Goal: Transaction & Acquisition: Obtain resource

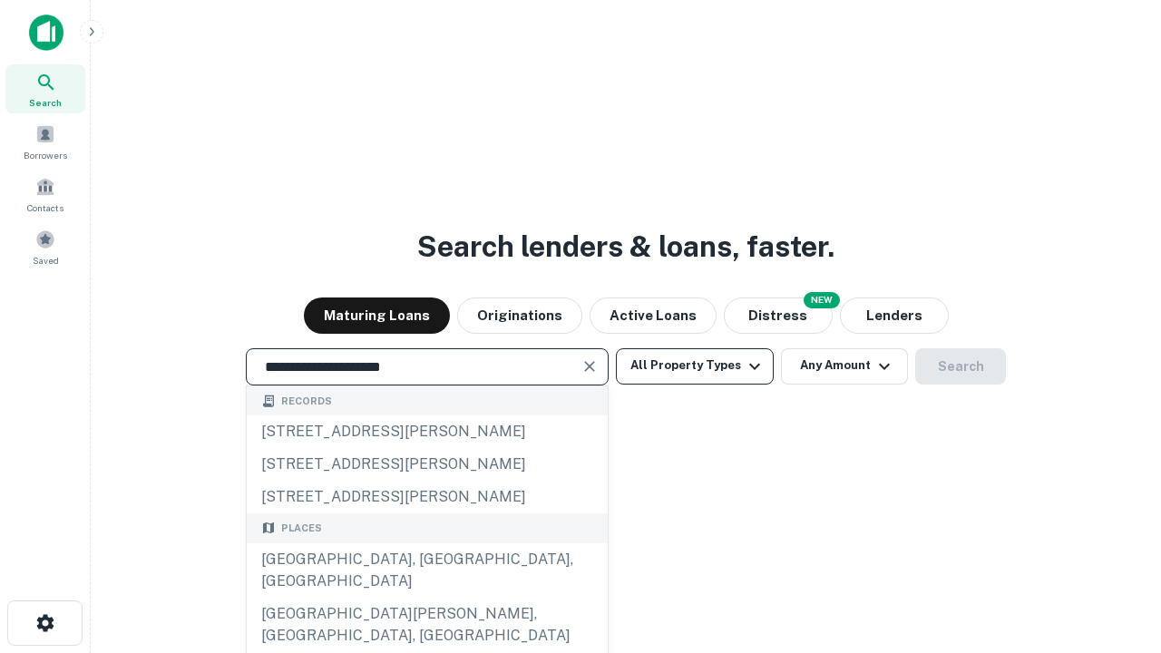
click at [426, 598] on div "[GEOGRAPHIC_DATA], [GEOGRAPHIC_DATA], [GEOGRAPHIC_DATA]" at bounding box center [427, 570] width 361 height 54
type input "**********"
click at [695, 365] on button "All Property Types" at bounding box center [695, 366] width 158 height 36
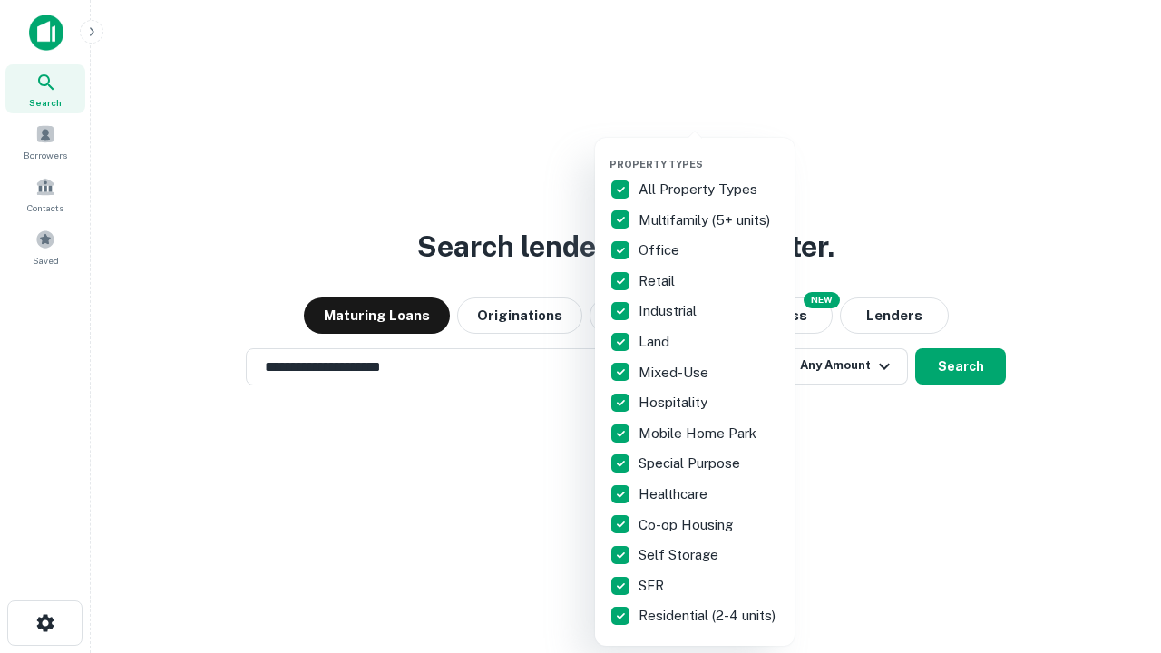
click at [709, 152] on button "button" at bounding box center [708, 152] width 199 height 1
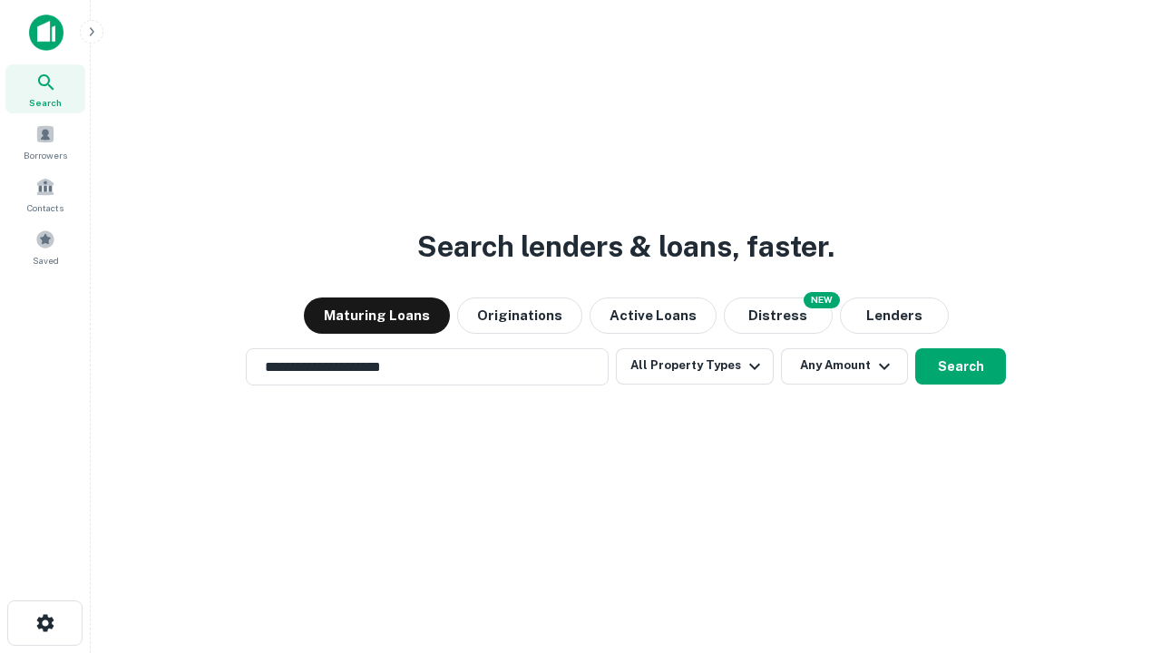
scroll to position [11, 219]
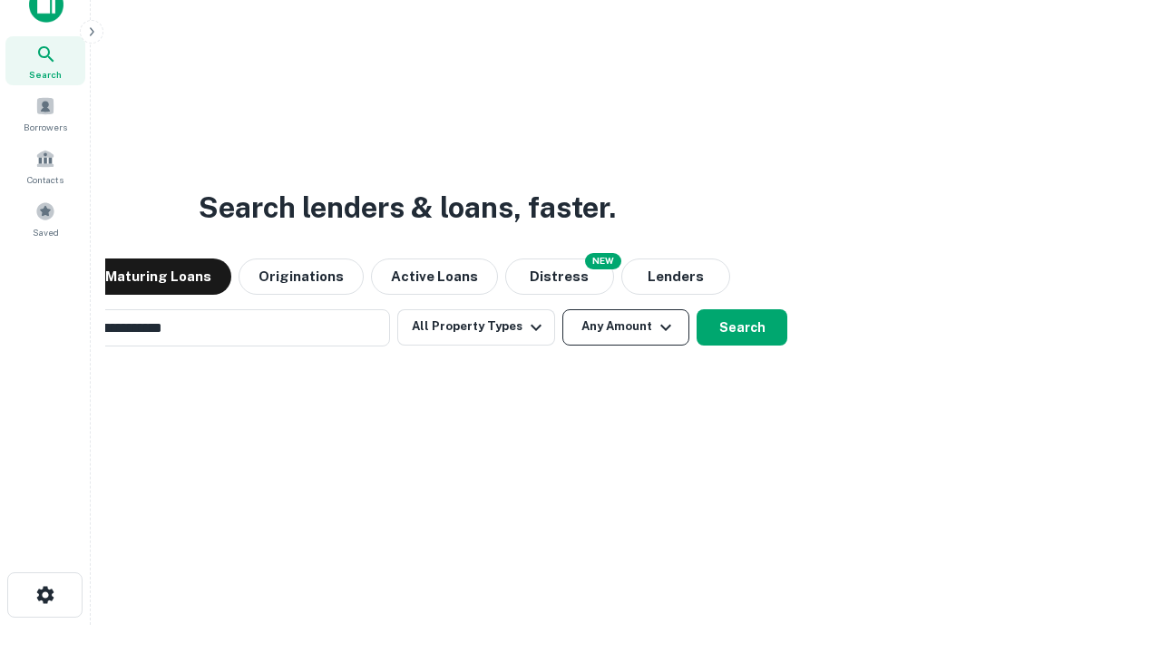
click at [562, 309] on button "Any Amount" at bounding box center [625, 327] width 127 height 36
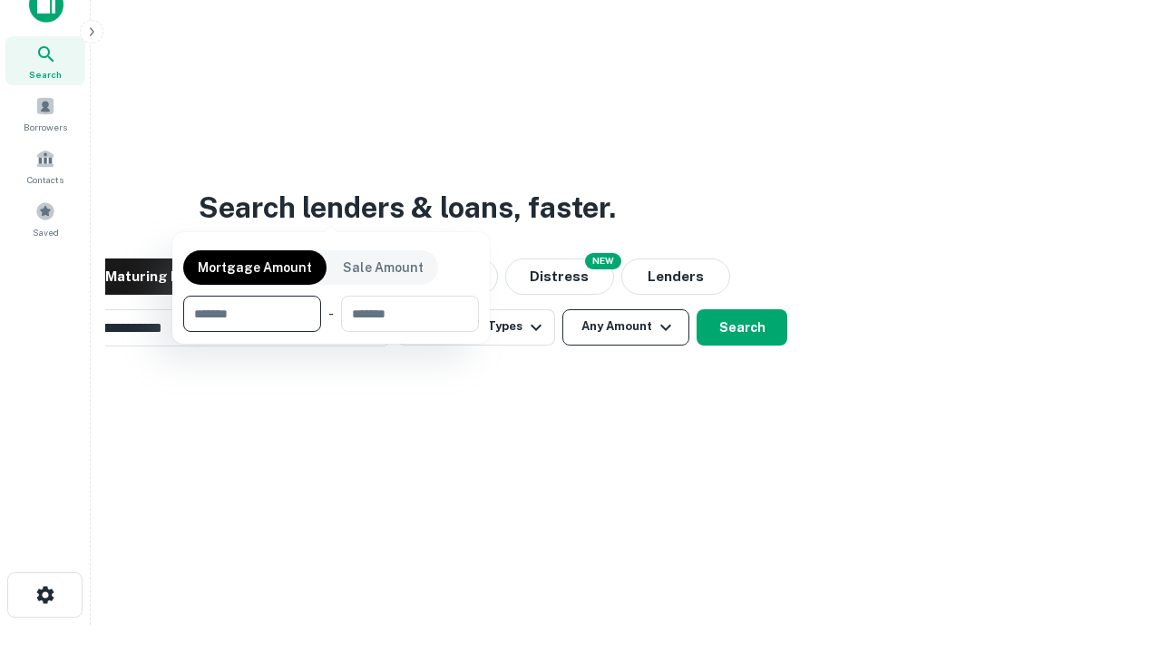
scroll to position [29, 0]
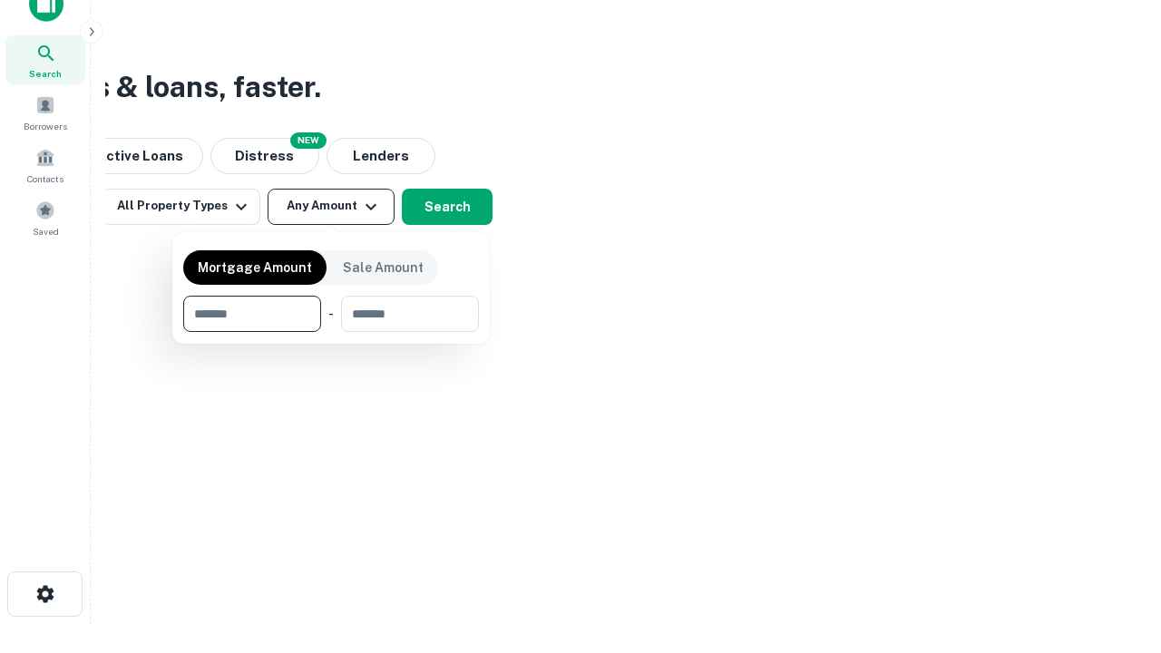
type input "*******"
click at [331, 332] on button "button" at bounding box center [331, 332] width 296 height 1
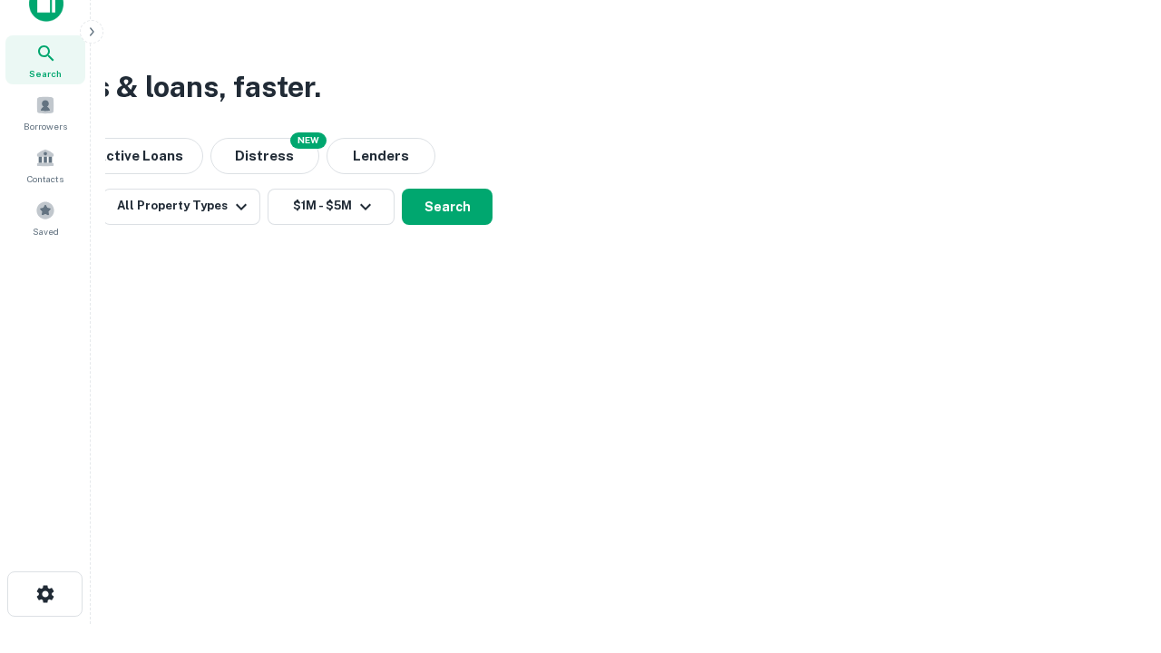
scroll to position [11, 335]
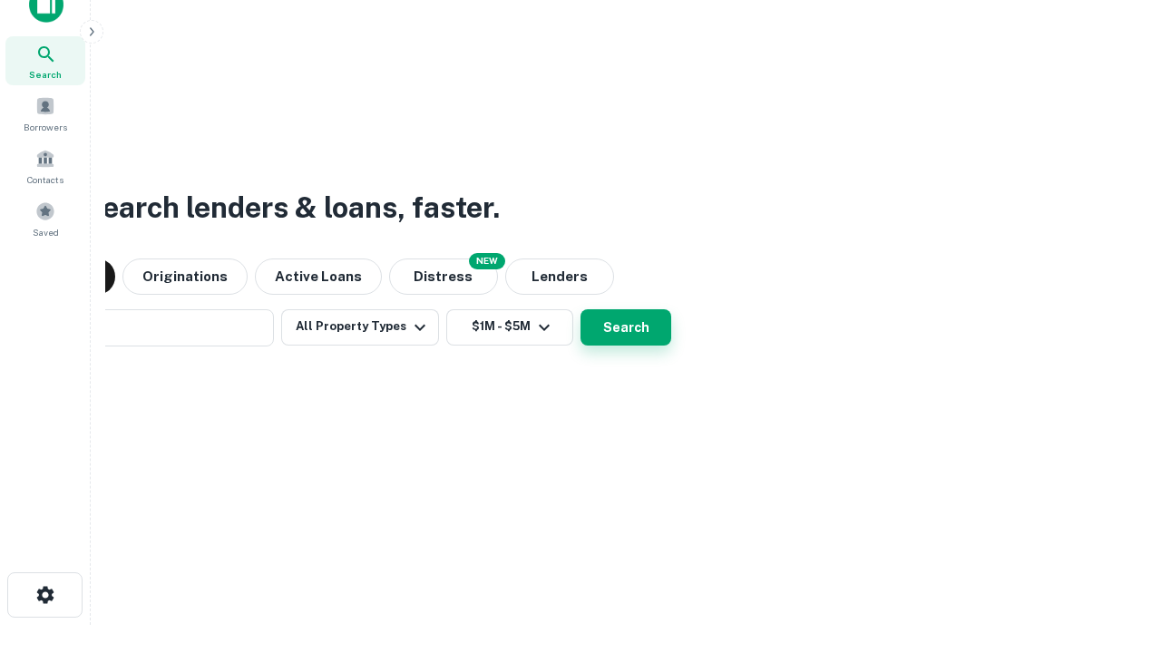
click at [580, 309] on button "Search" at bounding box center [625, 327] width 91 height 36
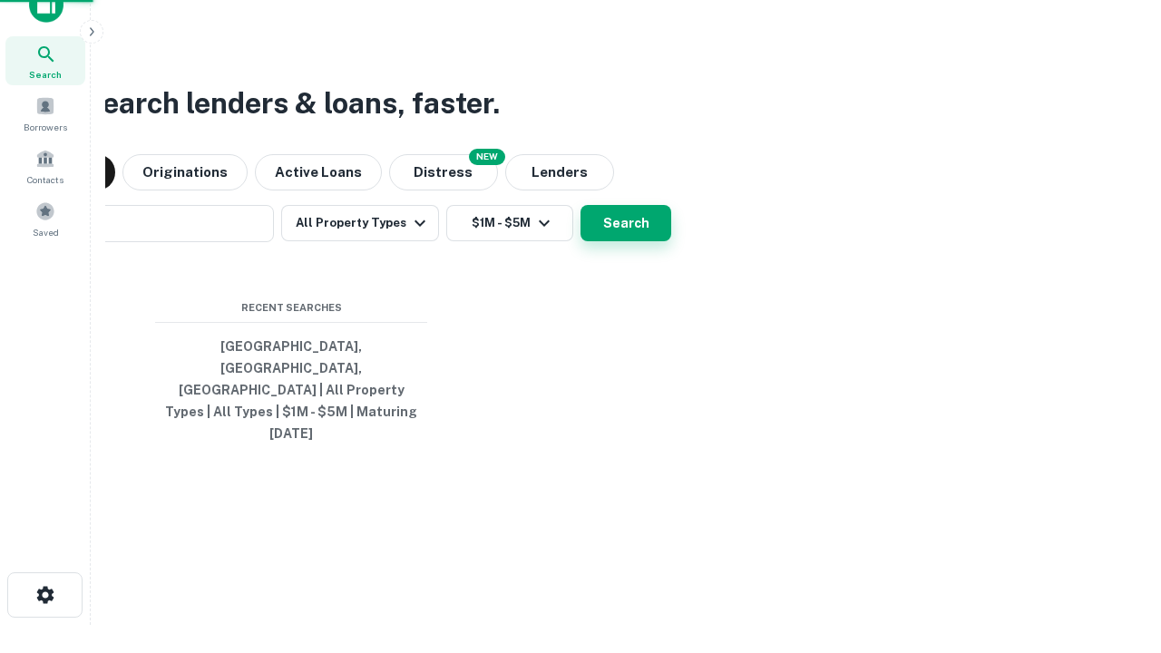
scroll to position [48, 513]
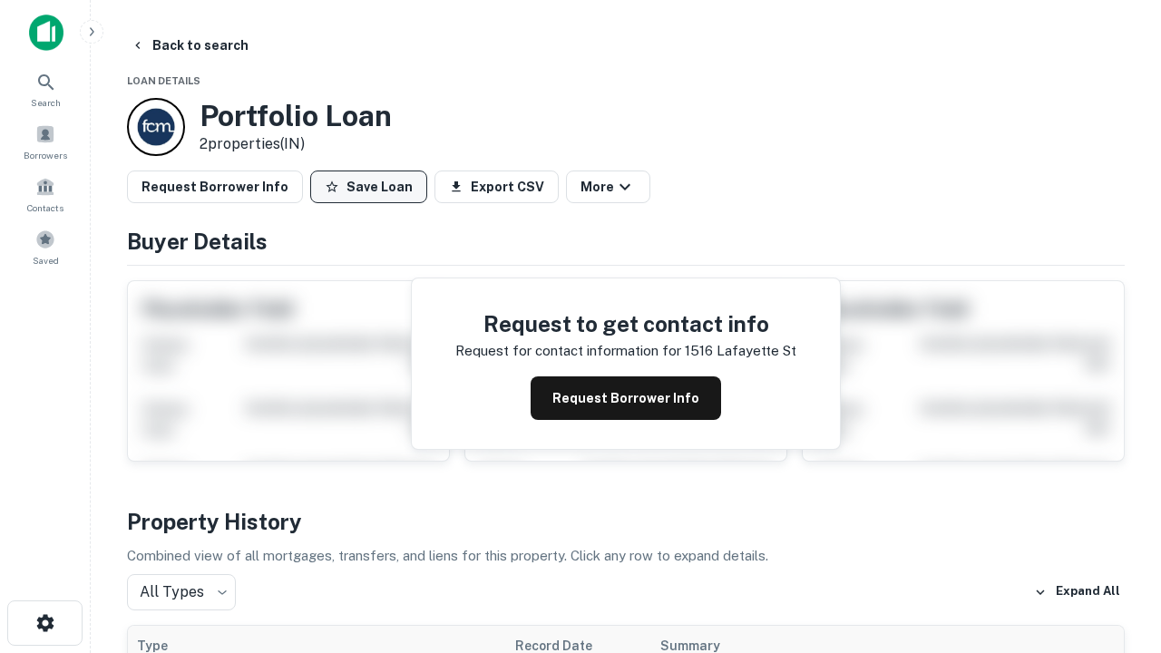
click at [368, 187] on button "Save Loan" at bounding box center [368, 186] width 117 height 33
click at [373, 187] on button "Loan Saved" at bounding box center [372, 186] width 125 height 33
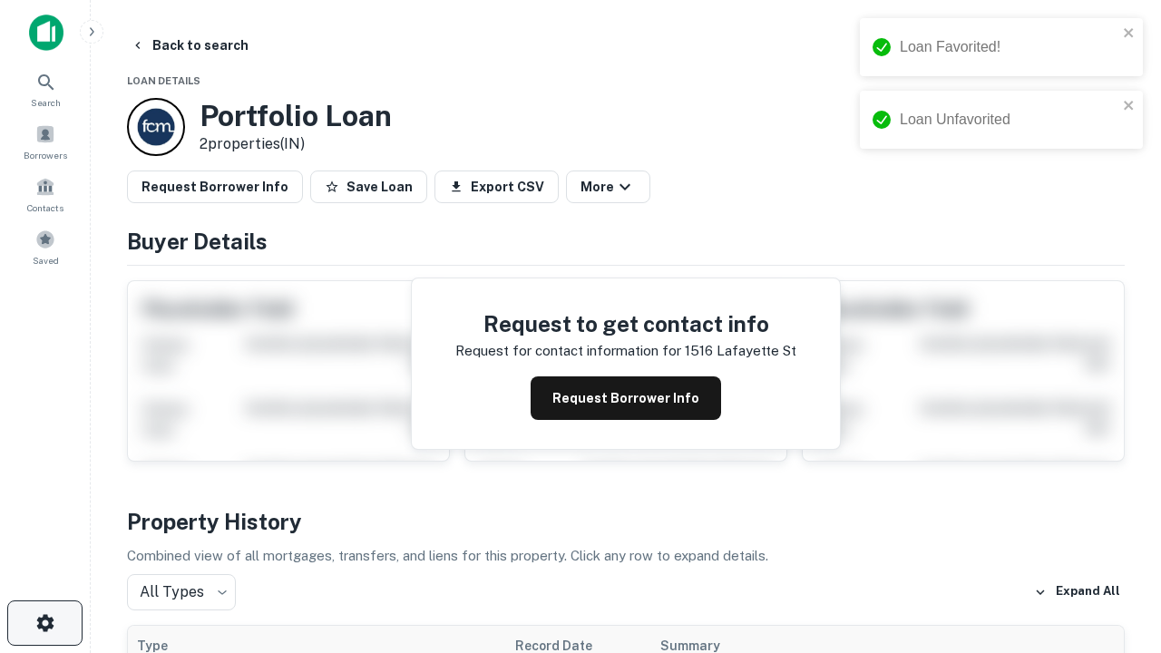
click at [44, 623] on icon "button" at bounding box center [45, 623] width 22 height 22
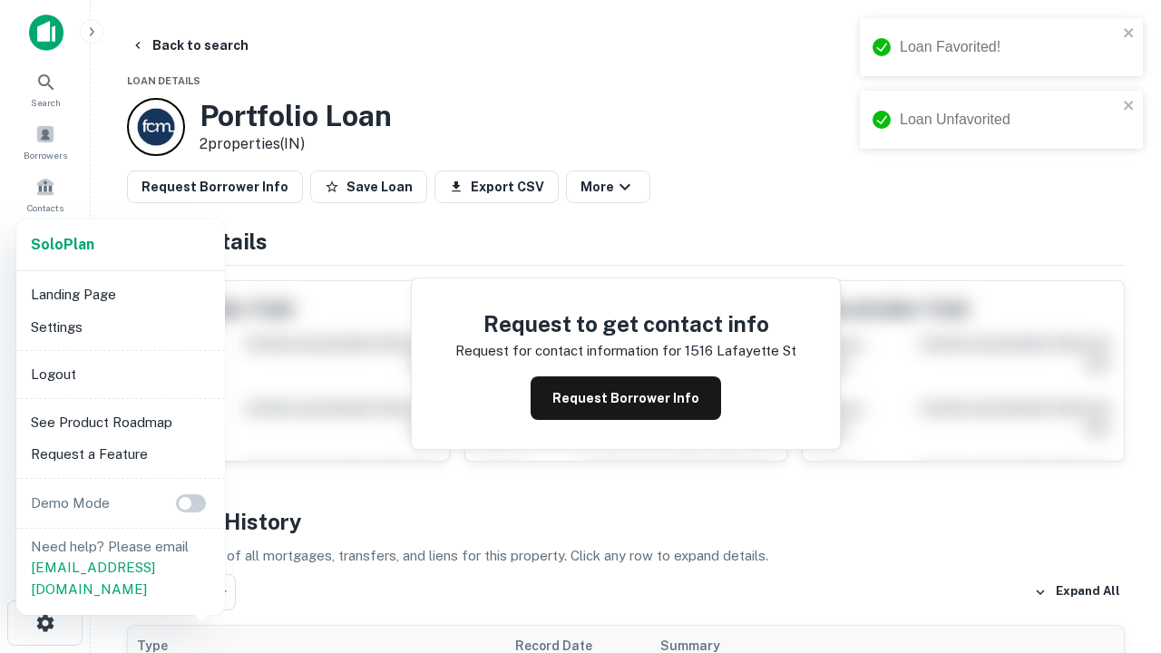
click at [120, 374] on li "Logout" at bounding box center [121, 374] width 194 height 33
